Goal: Information Seeking & Learning: Learn about a topic

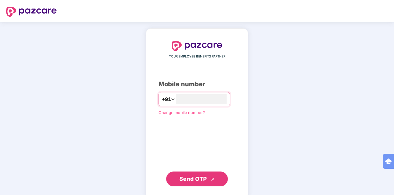
type input "**********"
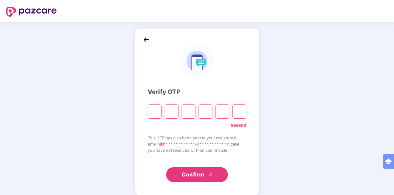
paste input "*"
type input "*"
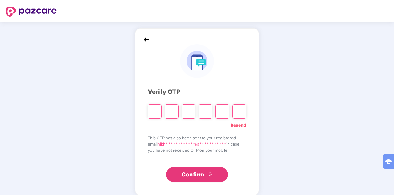
type input "*"
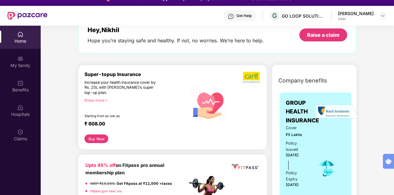
scroll to position [39, 0]
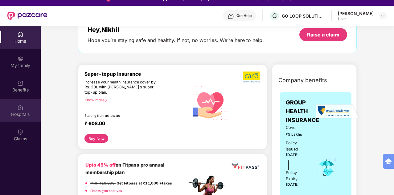
click at [19, 113] on div "Hospitals" at bounding box center [20, 114] width 41 height 6
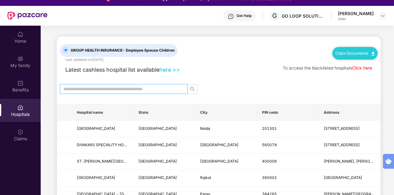
click at [139, 85] on span at bounding box center [124, 89] width 128 height 10
paste input "******"
type input "******"
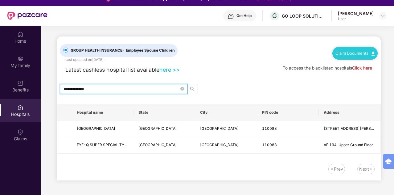
click at [94, 89] on input "**********" at bounding box center [122, 88] width 116 height 7
type input "***"
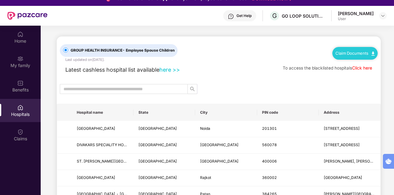
click at [177, 71] on link "here >>" at bounding box center [169, 69] width 21 height 6
click at [23, 41] on div "Home" at bounding box center [20, 41] width 41 height 6
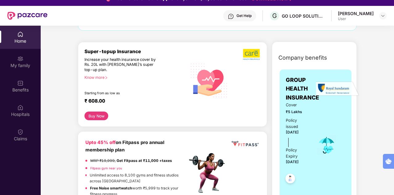
scroll to position [90, 0]
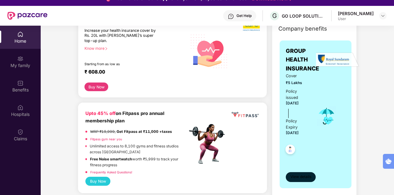
drag, startPoint x: 299, startPoint y: 171, endPoint x: 299, endPoint y: 174, distance: 3.4
click at [299, 174] on div "View details" at bounding box center [316, 171] width 60 height 21
click at [299, 174] on span "View details" at bounding box center [301, 177] width 21 height 6
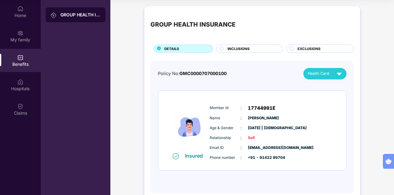
click at [257, 46] on div "INCLUSIONS" at bounding box center [252, 49] width 55 height 6
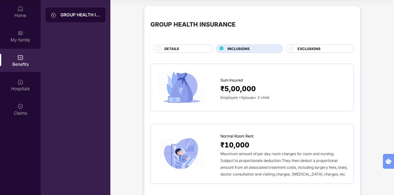
click at [312, 46] on span "EXCLUSIONS" at bounding box center [309, 49] width 23 height 6
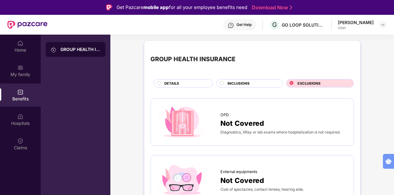
click at [192, 85] on div "DETAILS" at bounding box center [185, 84] width 48 height 6
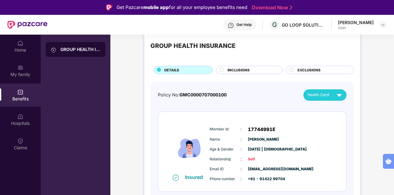
scroll to position [35, 0]
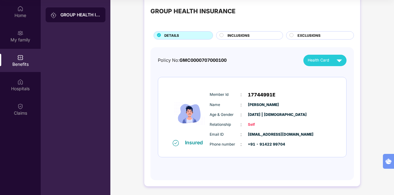
click at [265, 124] on span "Self" at bounding box center [263, 125] width 31 height 6
click at [330, 56] on div "Health Card" at bounding box center [326, 60] width 37 height 11
click at [275, 126] on span "Self" at bounding box center [263, 125] width 31 height 6
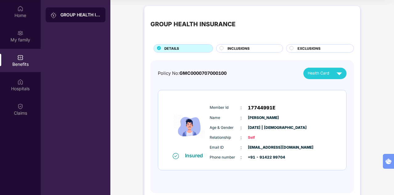
scroll to position [0, 0]
click at [198, 77] on div "Policy No: GMC0000707000100 Health Card" at bounding box center [252, 73] width 189 height 11
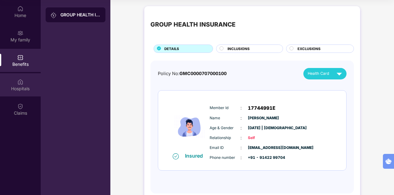
click at [23, 92] on div "Hospitals" at bounding box center [20, 84] width 41 height 23
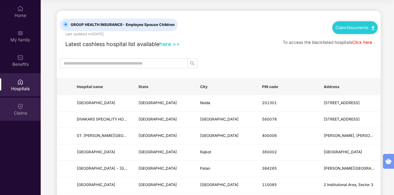
click at [20, 108] on img at bounding box center [20, 106] width 6 height 6
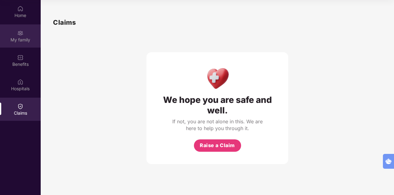
click at [24, 37] on div "My family" at bounding box center [20, 40] width 41 height 6
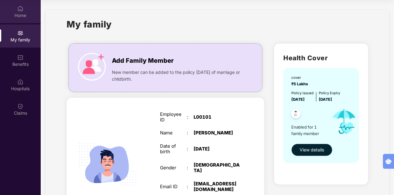
click at [28, 18] on div "Home" at bounding box center [20, 11] width 41 height 23
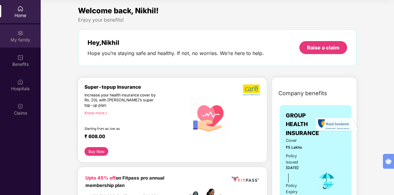
click at [27, 41] on div "My family" at bounding box center [20, 40] width 41 height 6
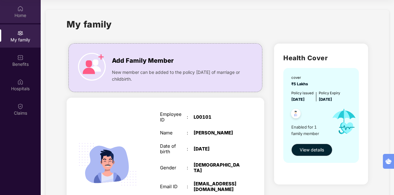
click at [28, 21] on div "Home" at bounding box center [20, 11] width 41 height 23
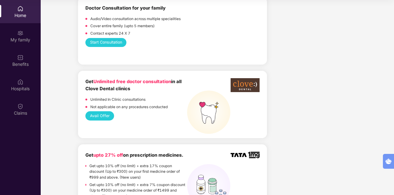
scroll to position [360, 0]
